Goal: Find specific page/section: Find specific page/section

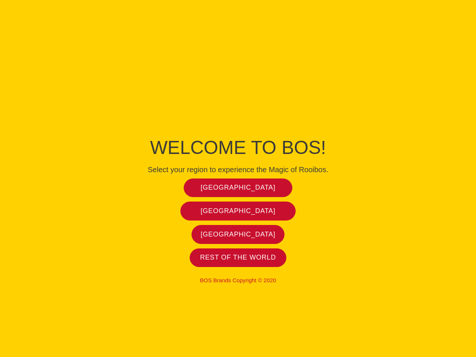
click at [238, 187] on span "[GEOGRAPHIC_DATA]" at bounding box center [238, 187] width 75 height 9
click at [238, 211] on span "[GEOGRAPHIC_DATA]" at bounding box center [238, 211] width 75 height 9
click at [238, 234] on span "[GEOGRAPHIC_DATA]" at bounding box center [238, 234] width 75 height 9
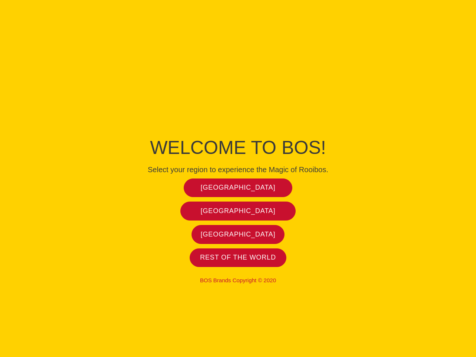
click at [238, 234] on span "[GEOGRAPHIC_DATA]" at bounding box center [238, 234] width 75 height 9
click at [238, 257] on span "Rest of the world" at bounding box center [238, 257] width 76 height 9
